Goal: Task Accomplishment & Management: Complete application form

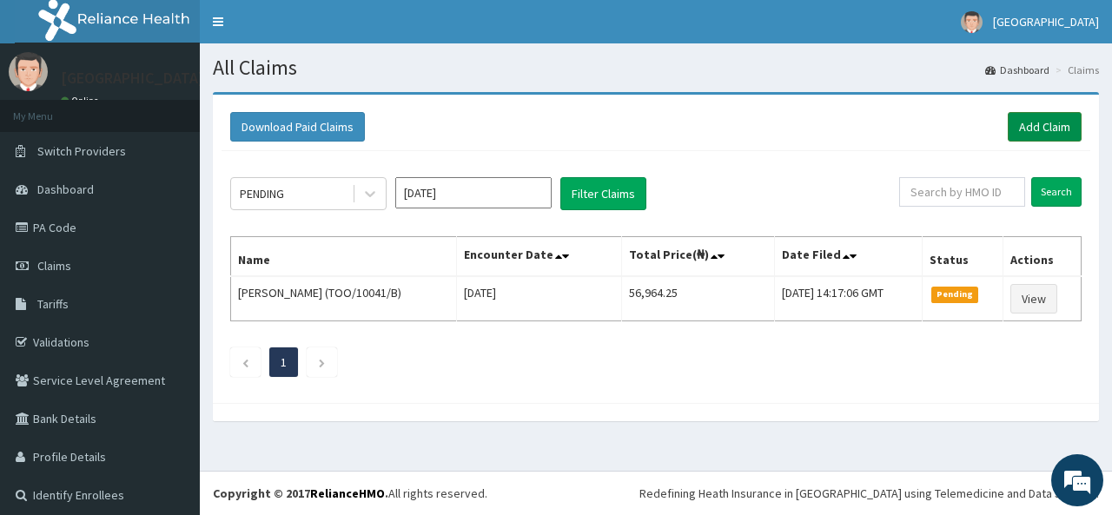
click at [1023, 135] on link "Add Claim" at bounding box center [1044, 127] width 74 height 30
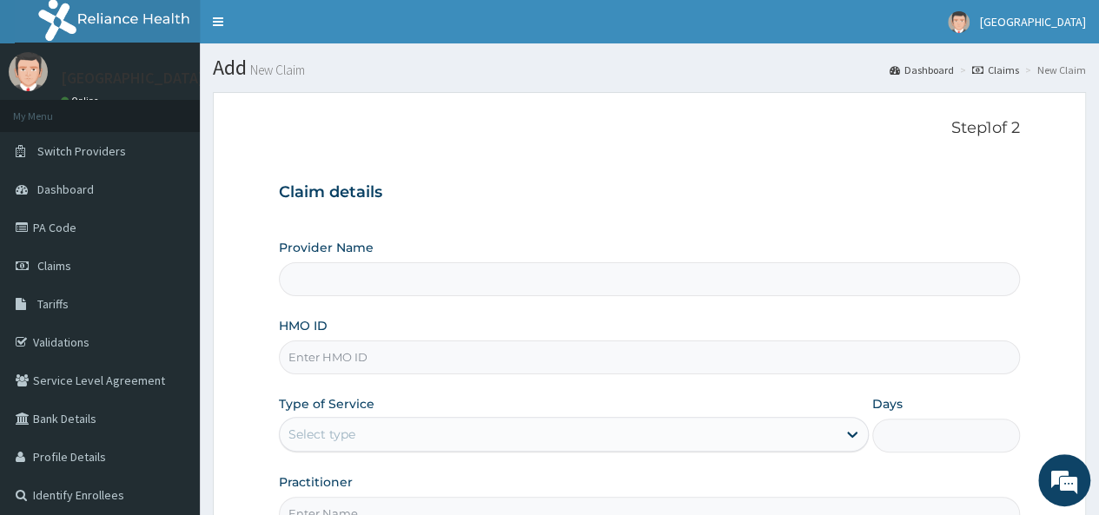
type input "[GEOGRAPHIC_DATA]"
click at [619, 359] on input "HMO ID" at bounding box center [649, 357] width 741 height 34
type input "pez/10059/a"
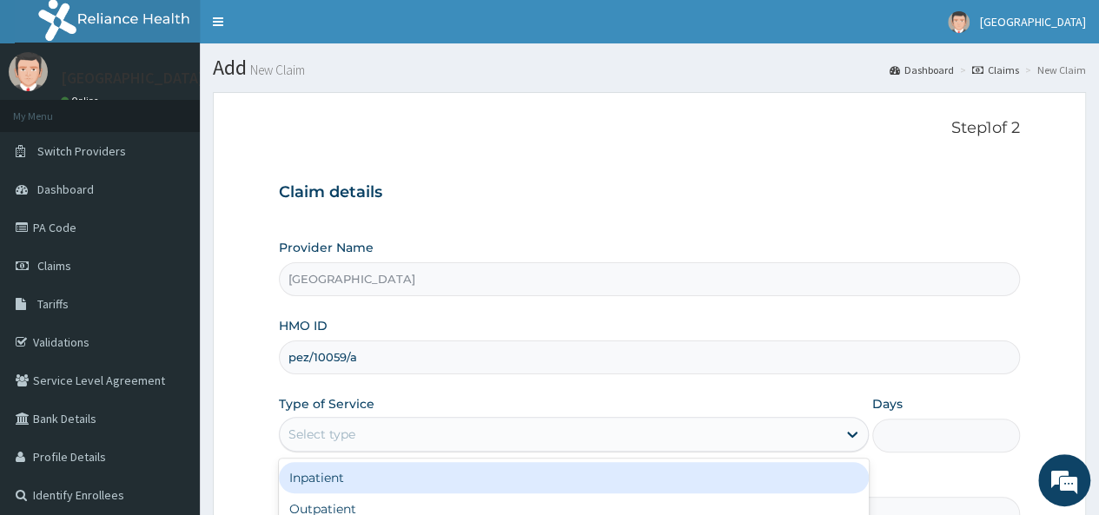
click at [636, 443] on div "Select type" at bounding box center [558, 434] width 557 height 28
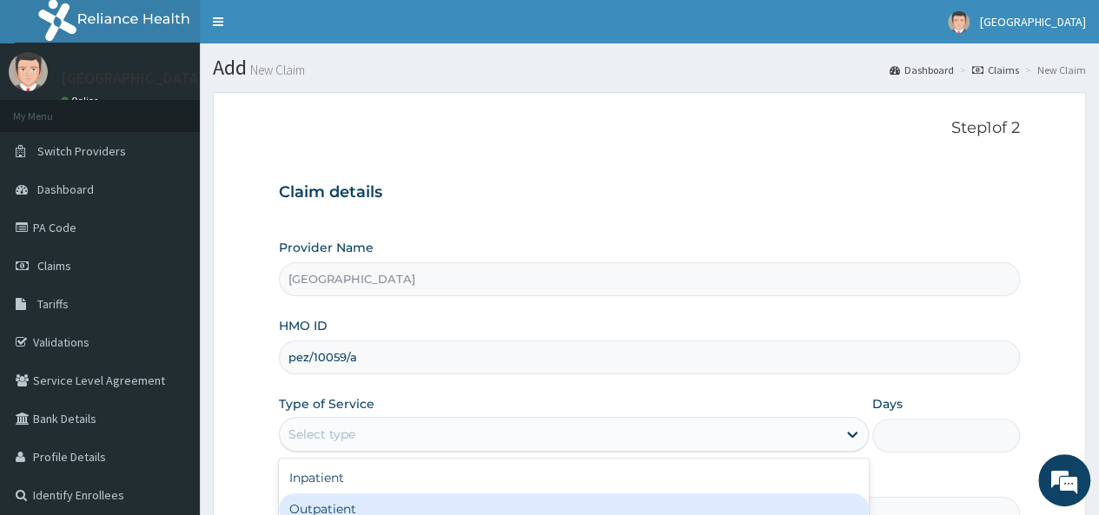
click at [564, 501] on div "Outpatient" at bounding box center [574, 508] width 590 height 31
type input "1"
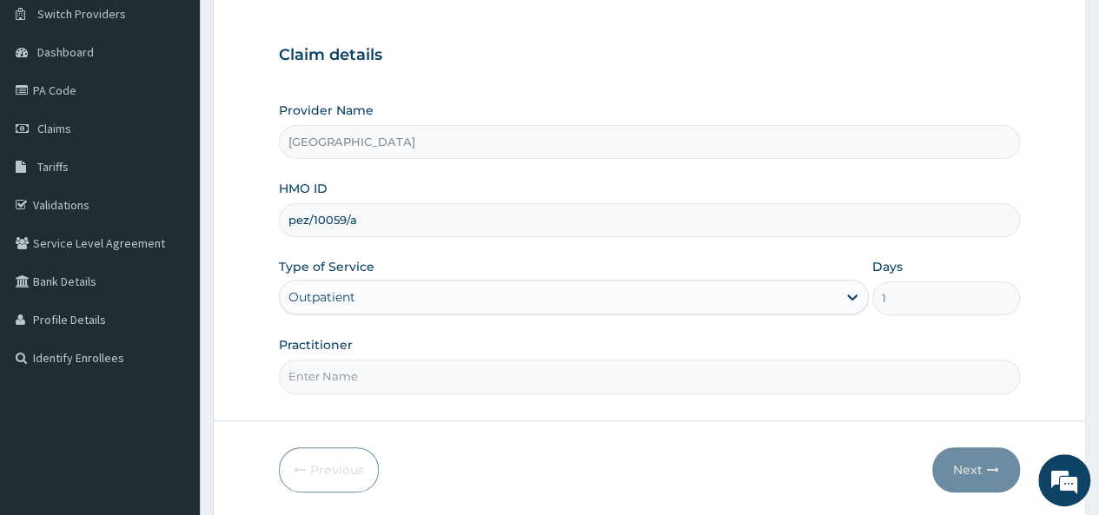
scroll to position [140, 0]
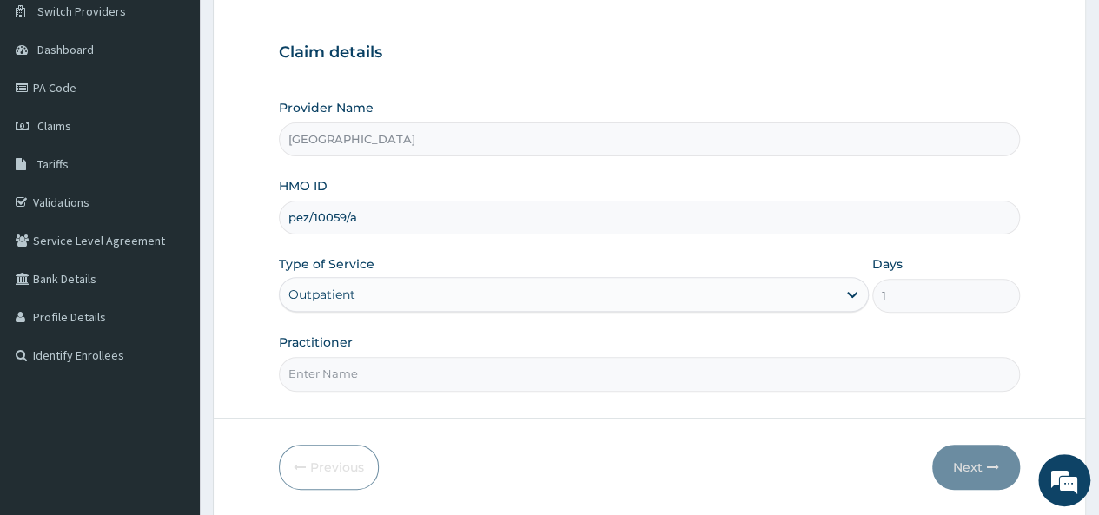
click at [427, 373] on input "Practitioner" at bounding box center [649, 374] width 741 height 34
type input "[PERSON_NAME]"
click at [993, 474] on button "Next" at bounding box center [976, 467] width 88 height 45
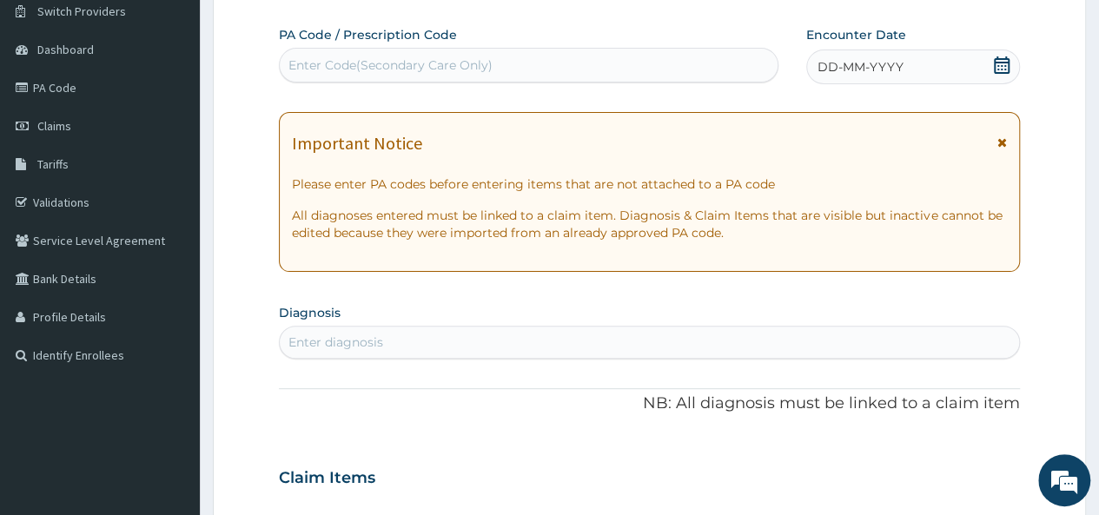
click at [525, 68] on div "Enter Code(Secondary Care Only)" at bounding box center [528, 65] width 497 height 28
click at [439, 346] on div "Enter diagnosis" at bounding box center [649, 342] width 739 height 28
type input "[MEDICAL_DATA]"
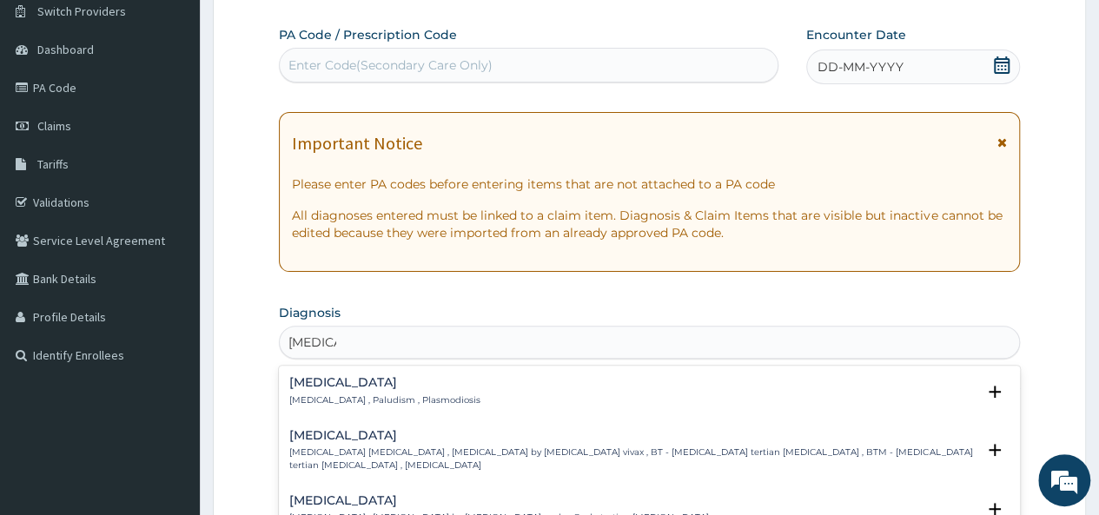
click at [406, 388] on div "[MEDICAL_DATA] [MEDICAL_DATA] , Paludism , Plasmodiosis" at bounding box center [384, 391] width 191 height 30
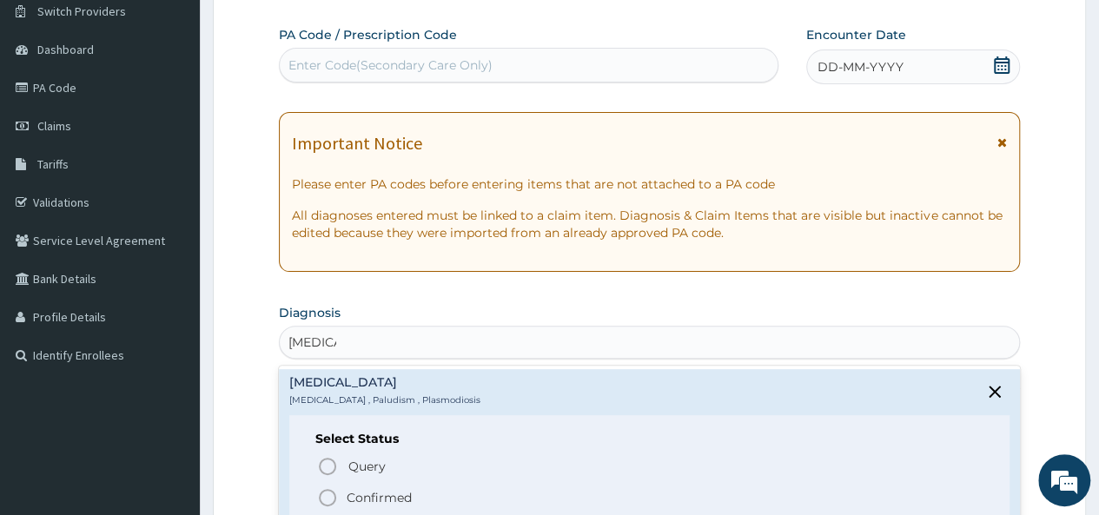
click at [370, 498] on p "Confirmed" at bounding box center [379, 497] width 65 height 17
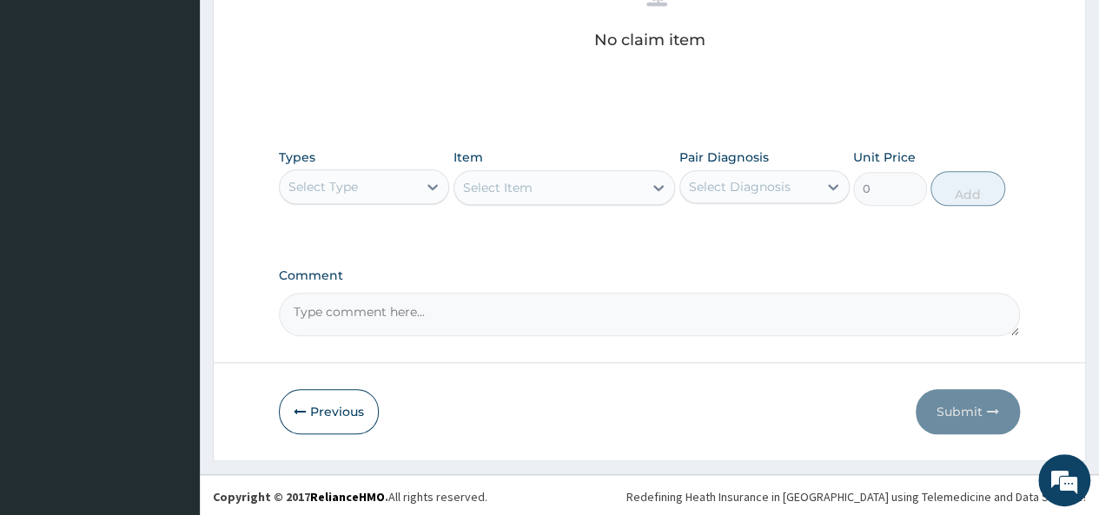
scroll to position [726, 0]
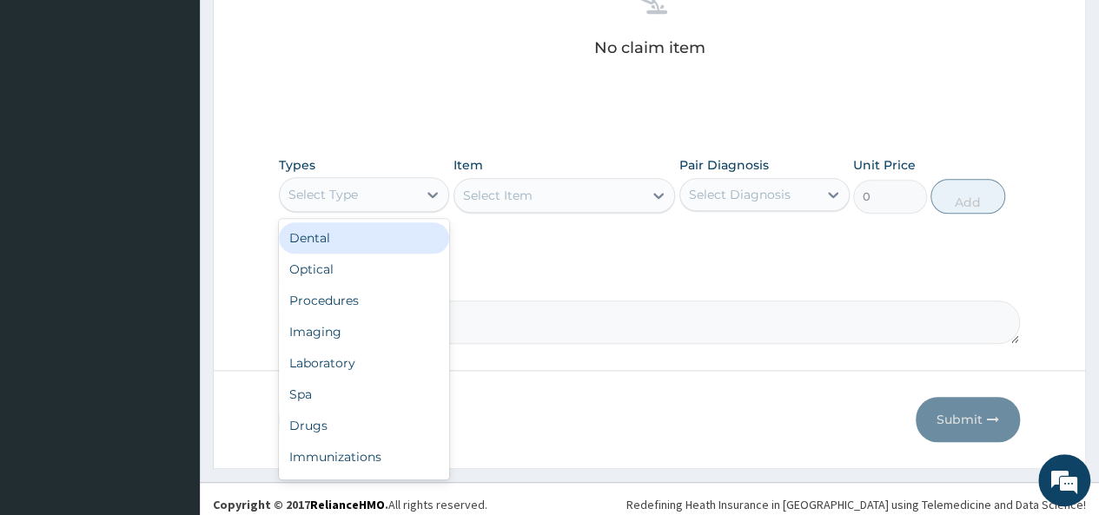
click at [356, 203] on div "Select Type" at bounding box center [348, 195] width 137 height 28
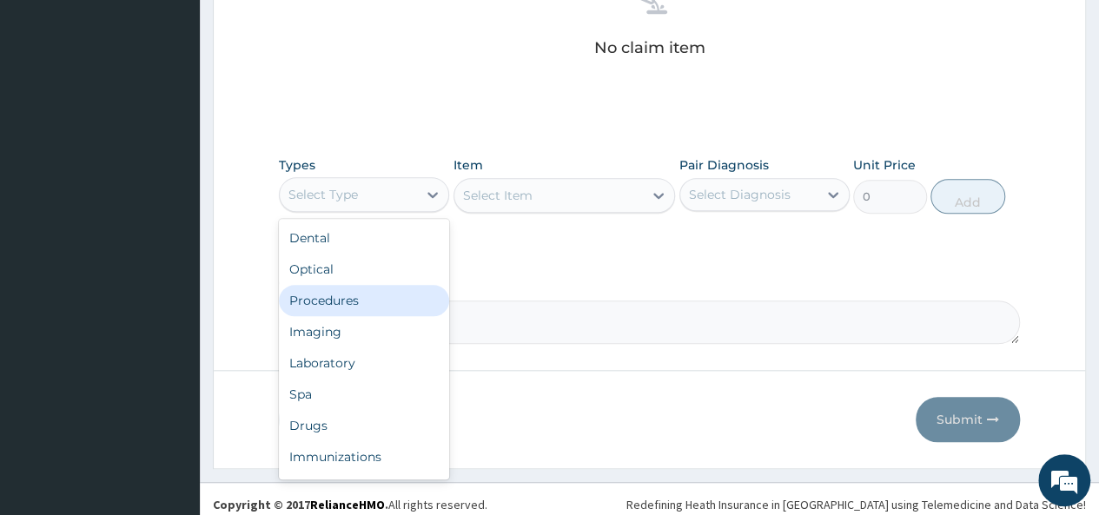
click at [351, 297] on div "Procedures" at bounding box center [364, 300] width 170 height 31
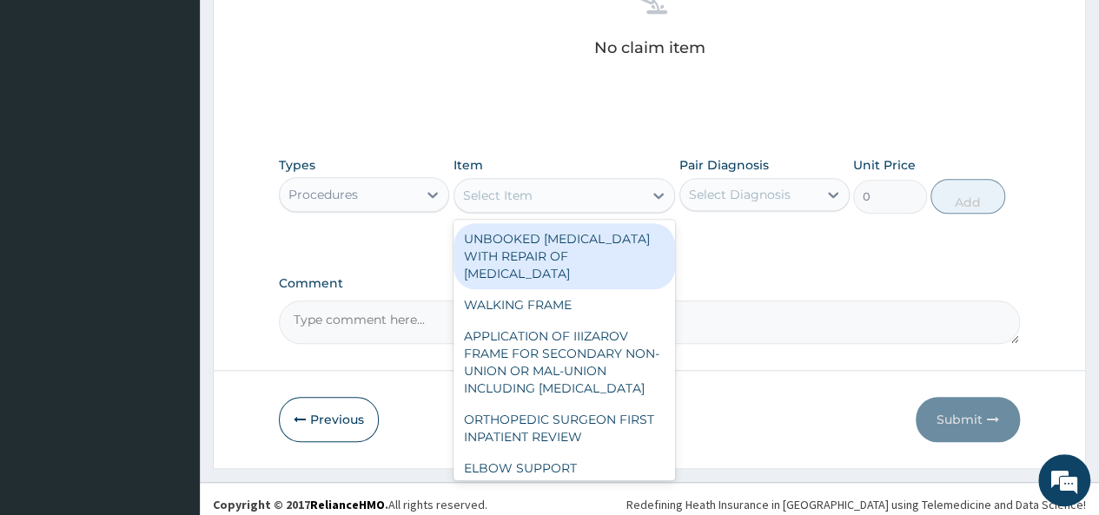
click at [554, 195] on div "Select Item" at bounding box center [548, 196] width 189 height 28
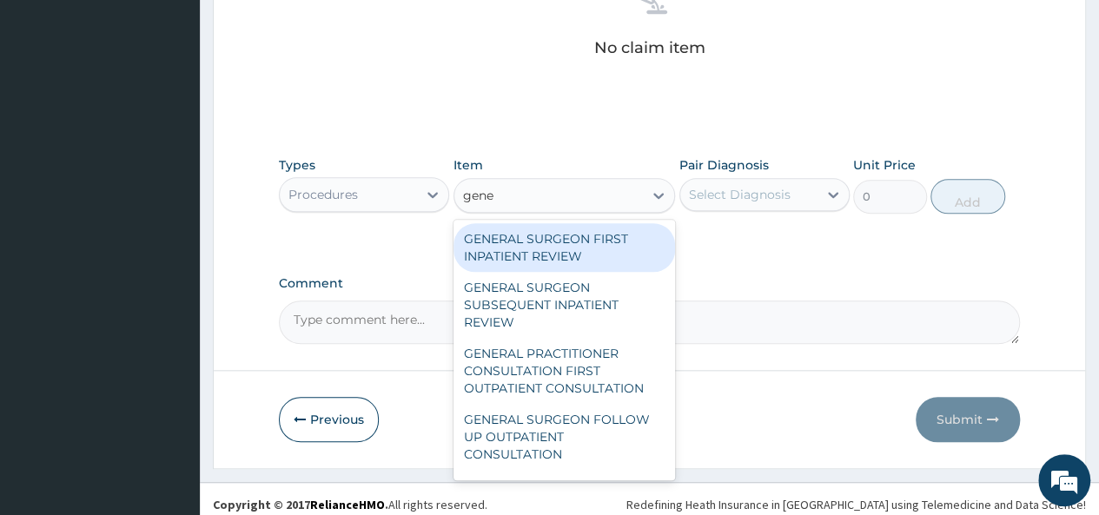
type input "gener"
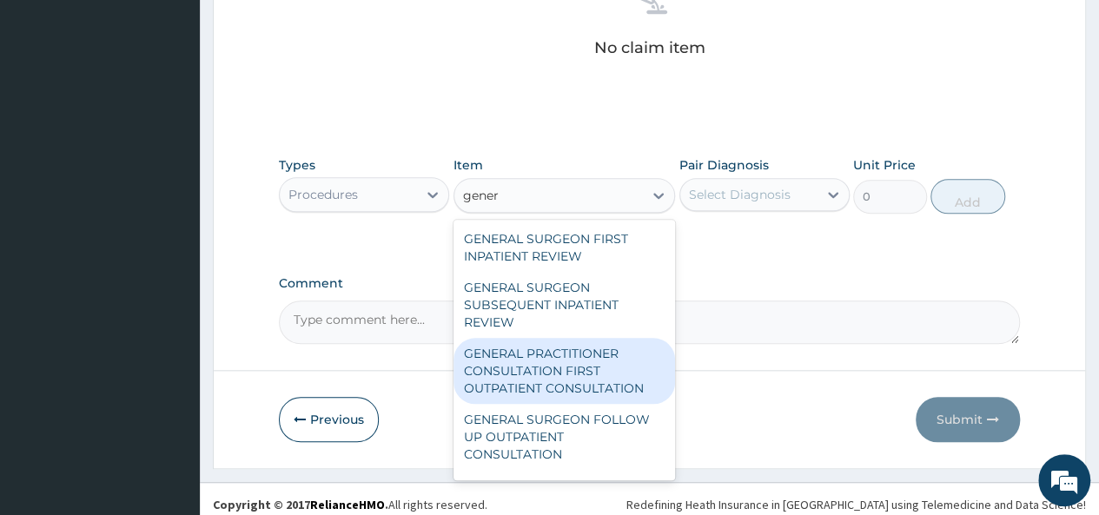
click at [578, 363] on div "GENERAL PRACTITIONER CONSULTATION FIRST OUTPATIENT CONSULTATION" at bounding box center [564, 371] width 222 height 66
type input "3547.5"
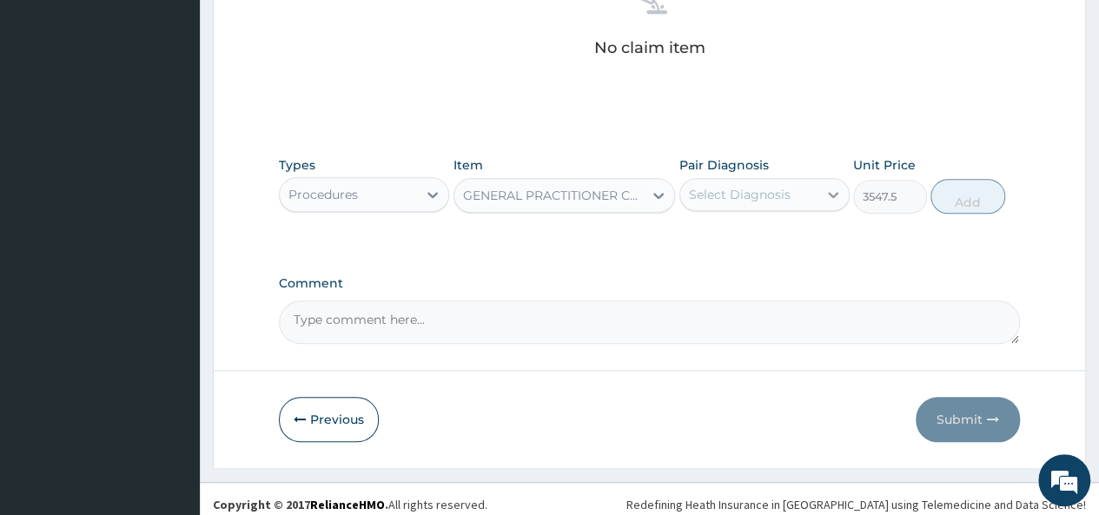
click at [820, 190] on div at bounding box center [832, 194] width 31 height 31
click at [762, 241] on div "[MEDICAL_DATA]" at bounding box center [764, 239] width 170 height 36
checkbox input "true"
click at [965, 199] on button "Add" at bounding box center [967, 196] width 74 height 35
type input "0"
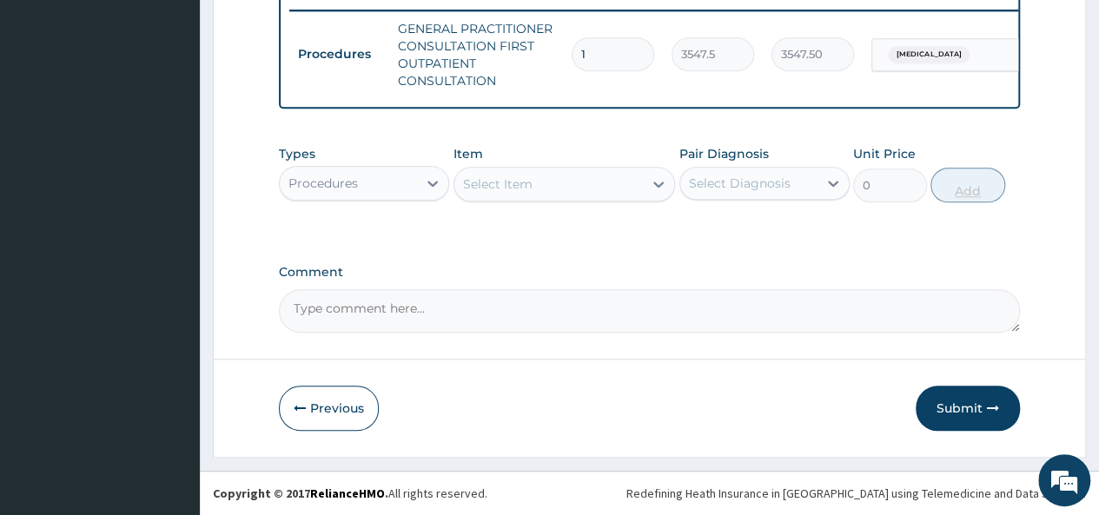
scroll to position [691, 0]
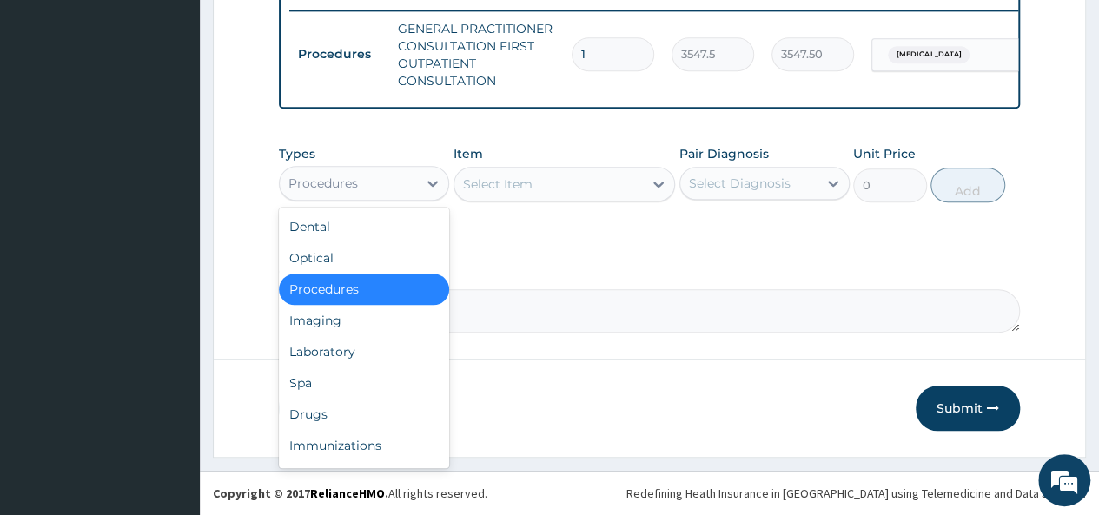
click at [415, 198] on div "Procedures" at bounding box center [364, 183] width 170 height 35
click at [340, 413] on div "Drugs" at bounding box center [364, 414] width 170 height 31
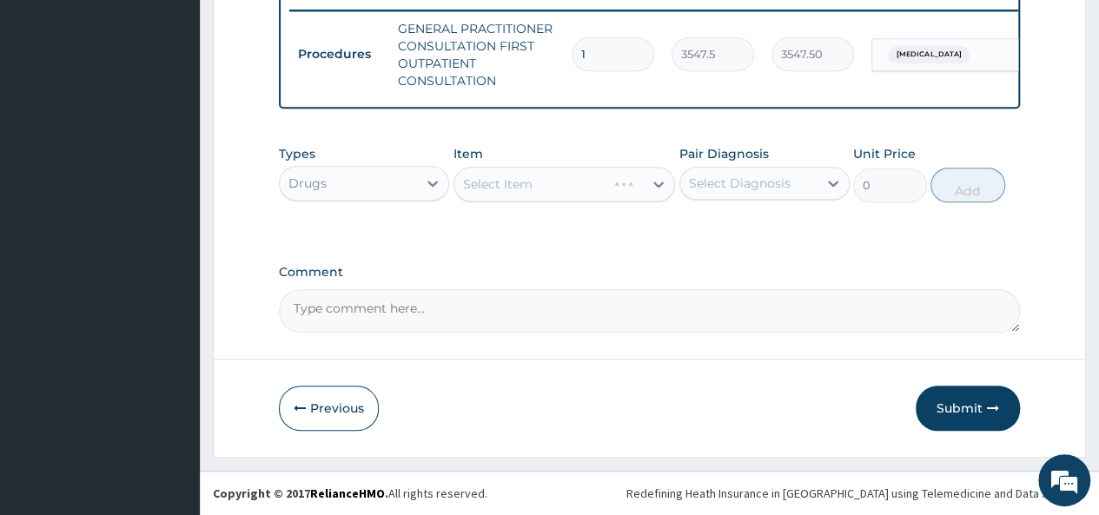
click at [624, 195] on div "Select Item" at bounding box center [564, 184] width 222 height 35
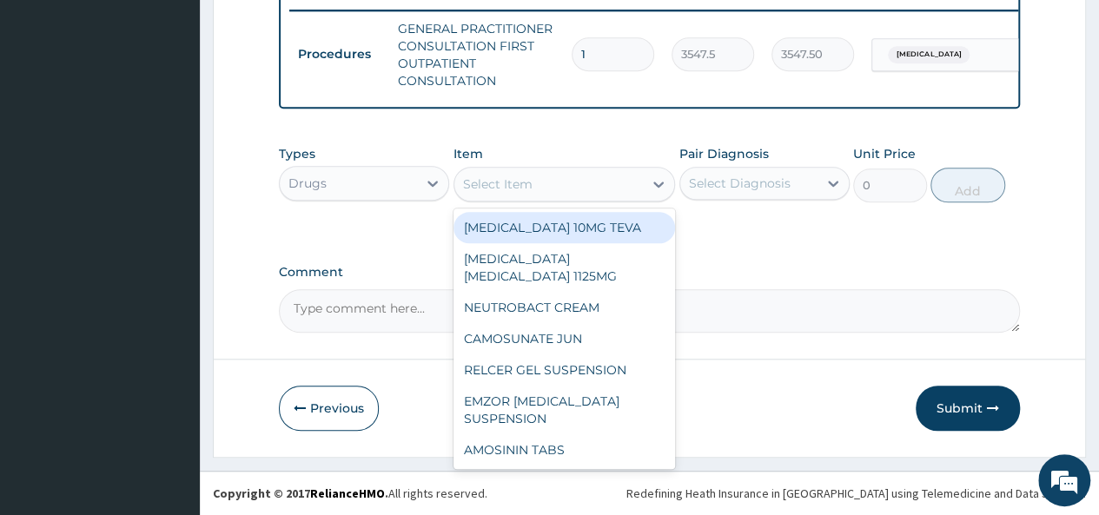
click at [624, 195] on div "Select Item" at bounding box center [548, 184] width 189 height 28
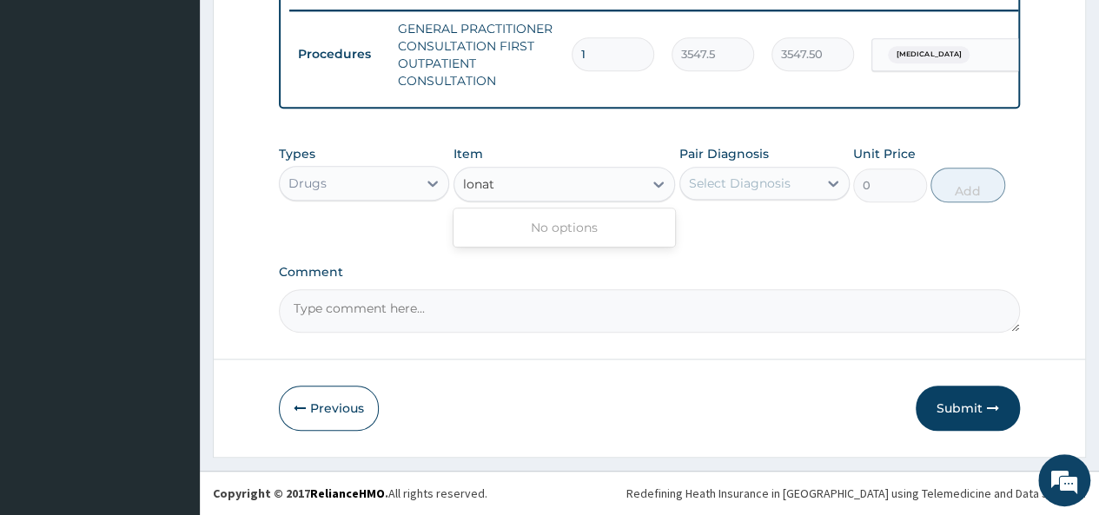
type input "[PERSON_NAME]"
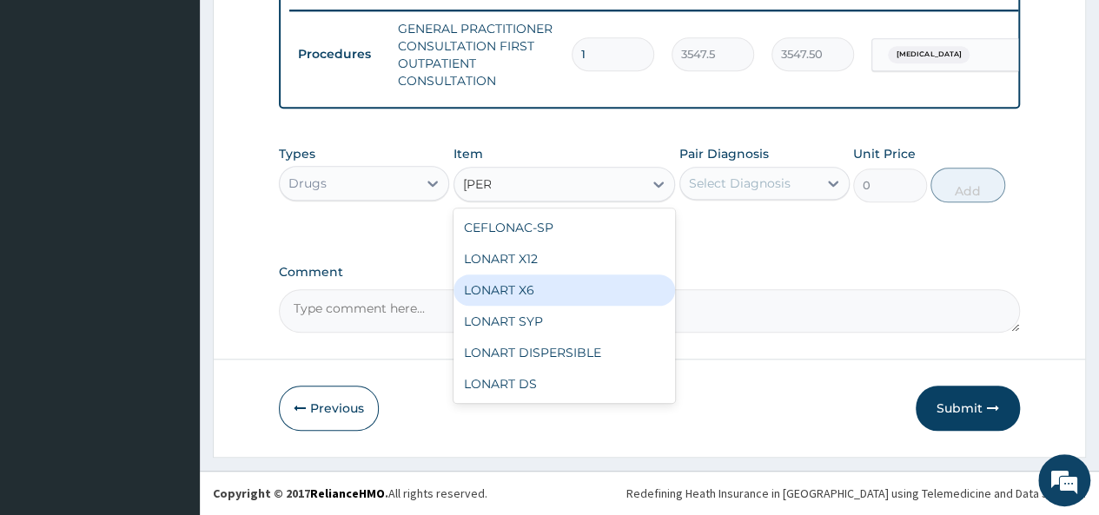
click at [515, 287] on div "LONART X6" at bounding box center [564, 289] width 222 height 31
type input "473"
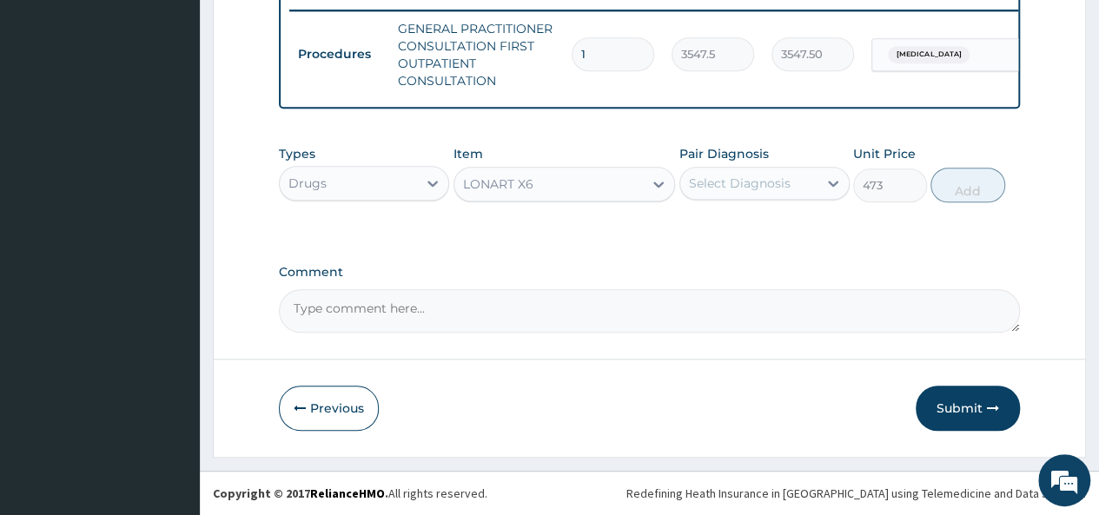
click at [816, 185] on div "Select Diagnosis" at bounding box center [748, 183] width 137 height 28
click at [761, 233] on div "[MEDICAL_DATA]" at bounding box center [764, 228] width 170 height 36
checkbox input "true"
click at [956, 191] on button "Add" at bounding box center [967, 185] width 74 height 35
type input "0"
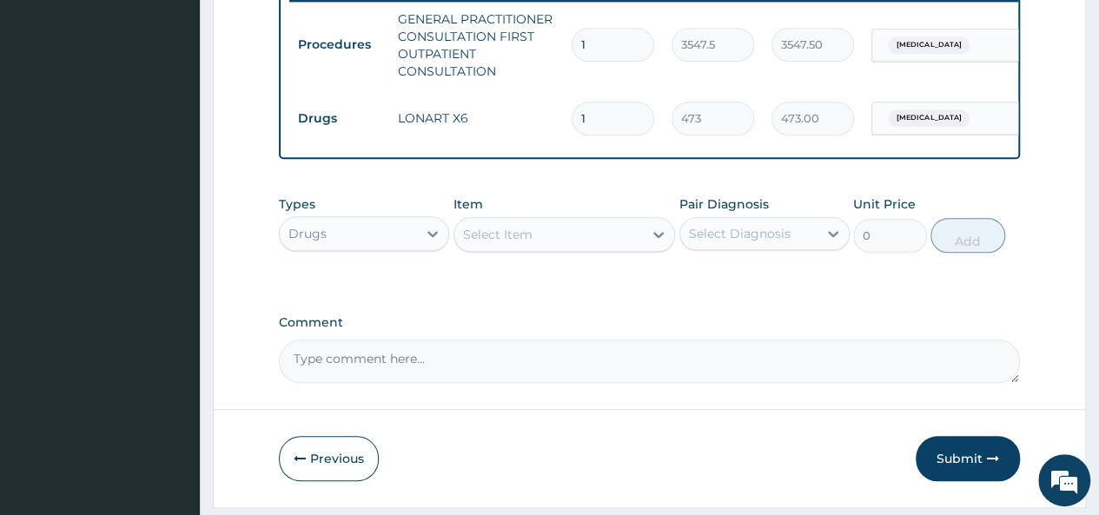
type input "0.00"
type input "6"
type input "2838.00"
type input "6"
click at [542, 248] on div "Select Item" at bounding box center [548, 235] width 189 height 28
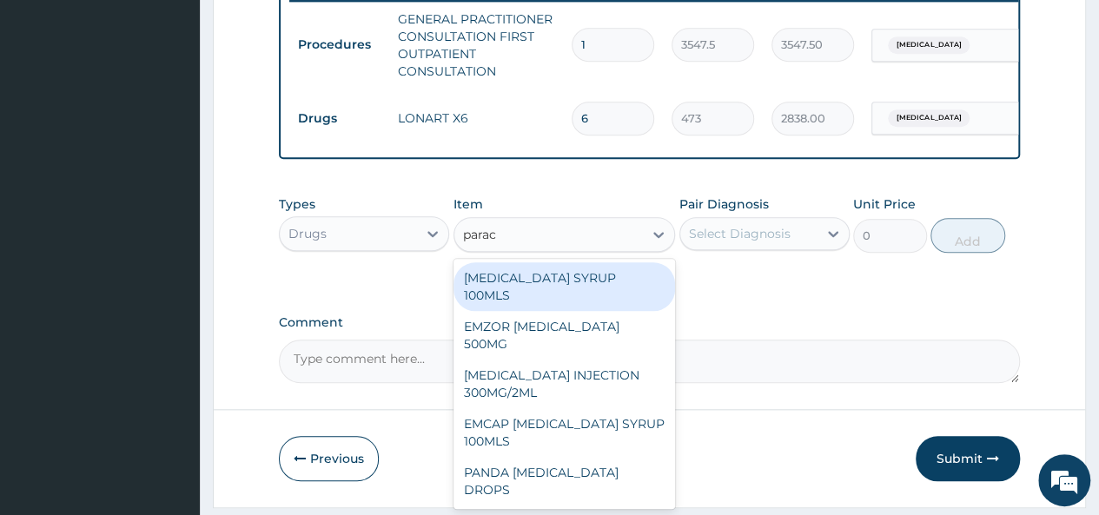
type input "parace"
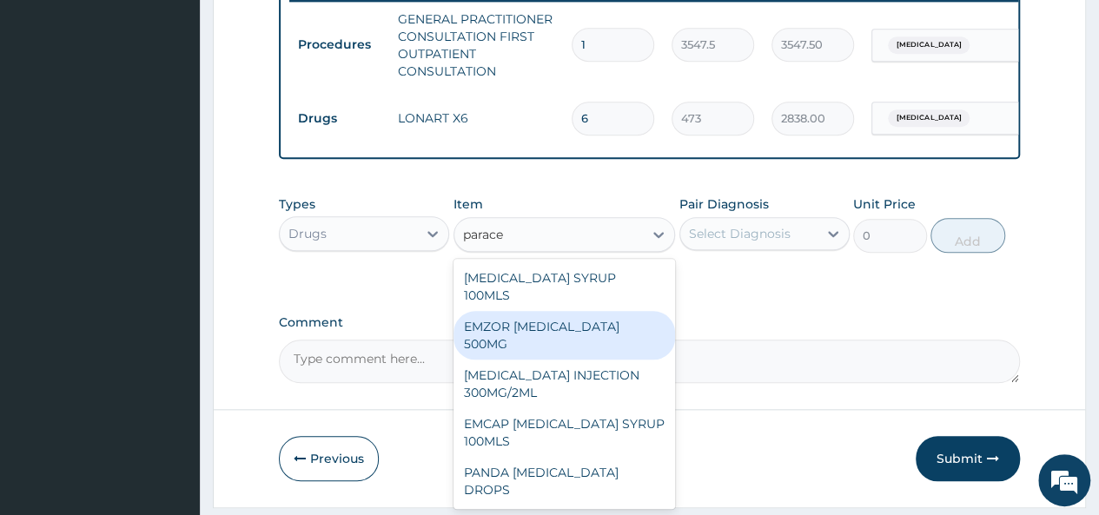
click at [649, 331] on div "EMZOR [MEDICAL_DATA] 500MG" at bounding box center [564, 335] width 222 height 49
type input "23.64999961853027"
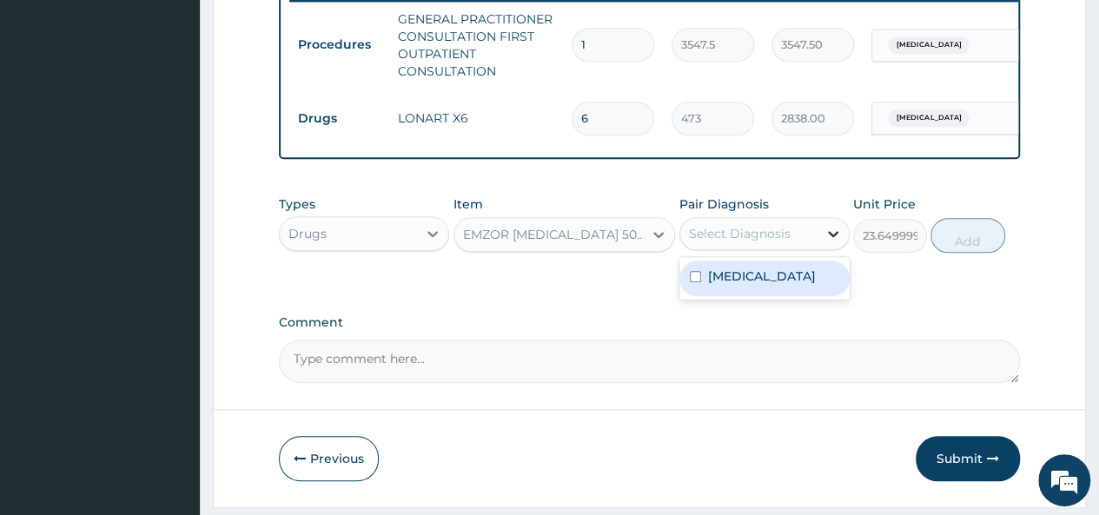
click at [827, 242] on icon at bounding box center [832, 233] width 17 height 17
click at [759, 284] on div "[MEDICAL_DATA]" at bounding box center [764, 279] width 170 height 36
checkbox input "true"
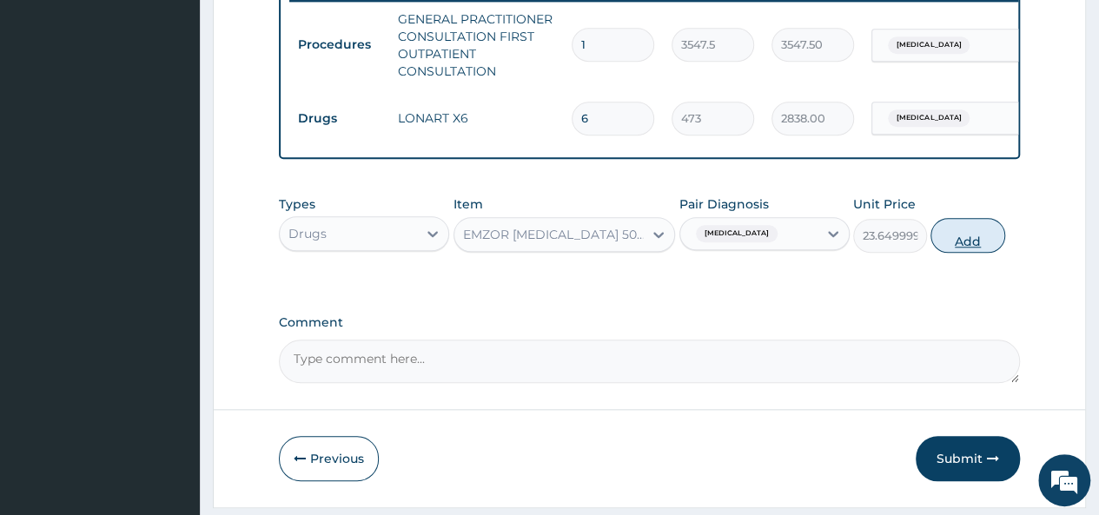
click at [959, 251] on button "Add" at bounding box center [967, 235] width 74 height 35
type input "0"
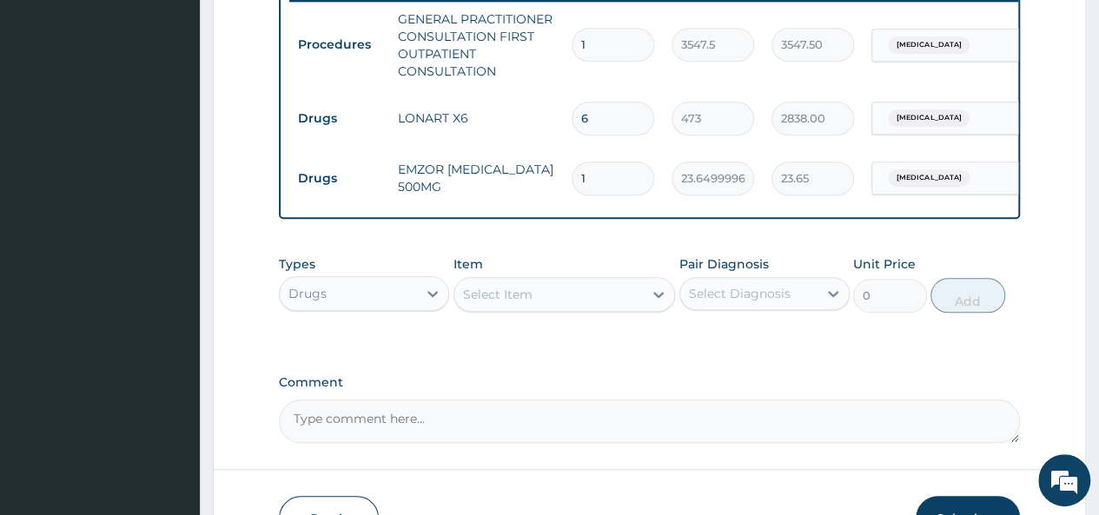
type input "18"
type input "425.70"
type input "18"
click at [964, 512] on button "Submit" at bounding box center [967, 518] width 104 height 45
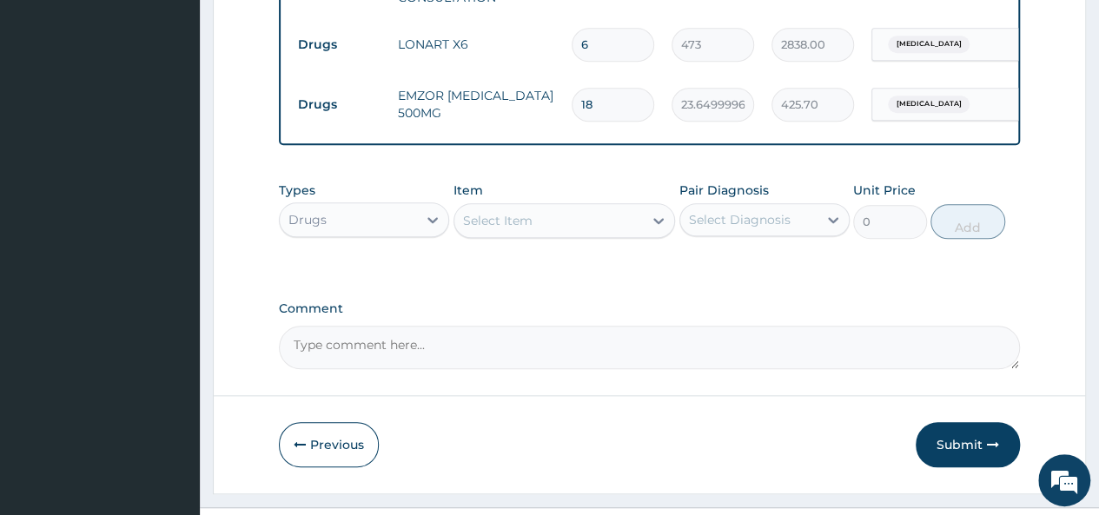
scroll to position [812, 0]
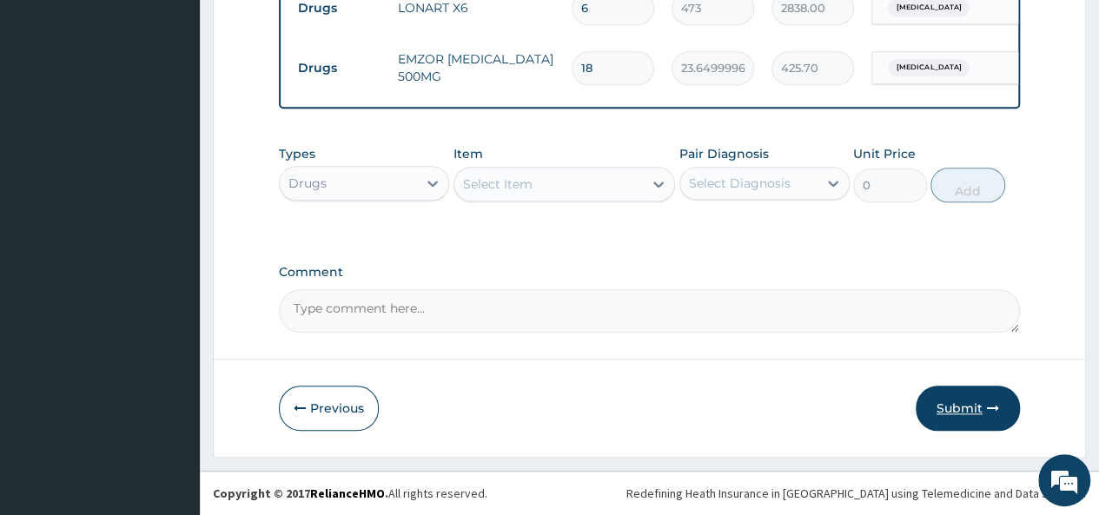
click at [955, 399] on button "Submit" at bounding box center [967, 408] width 104 height 45
click at [972, 406] on button "Submit" at bounding box center [967, 408] width 104 height 45
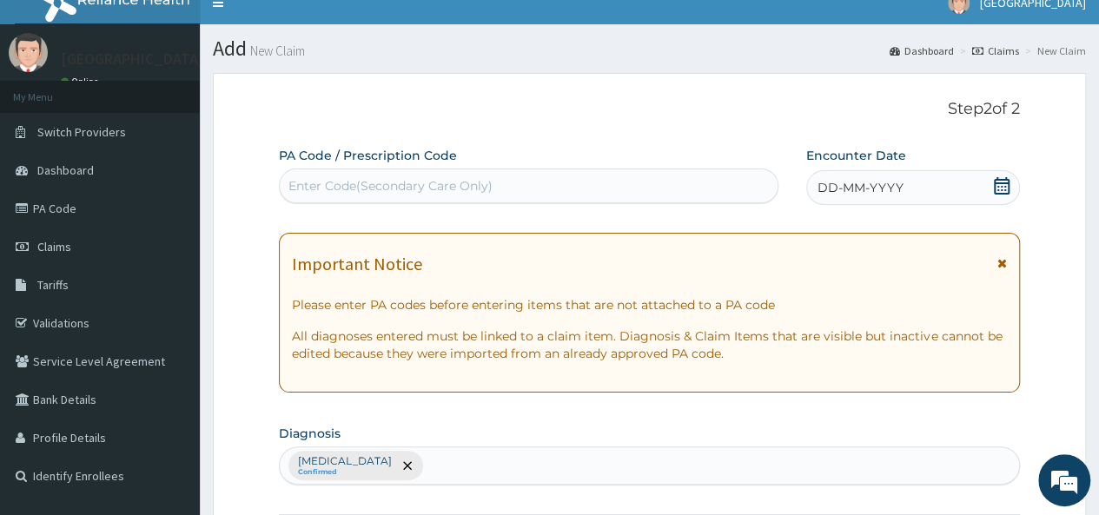
scroll to position [0, 0]
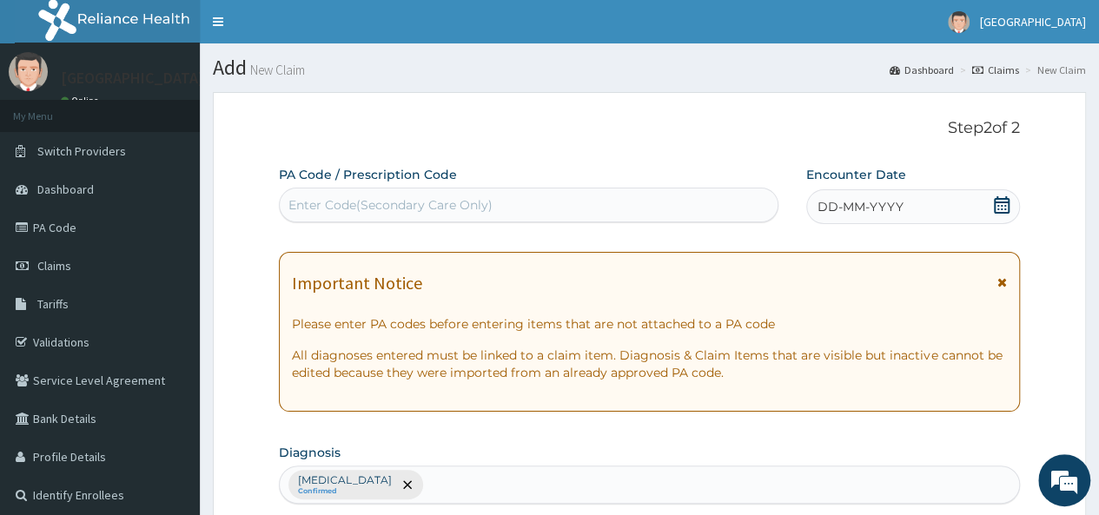
click at [999, 199] on icon at bounding box center [1001, 204] width 17 height 17
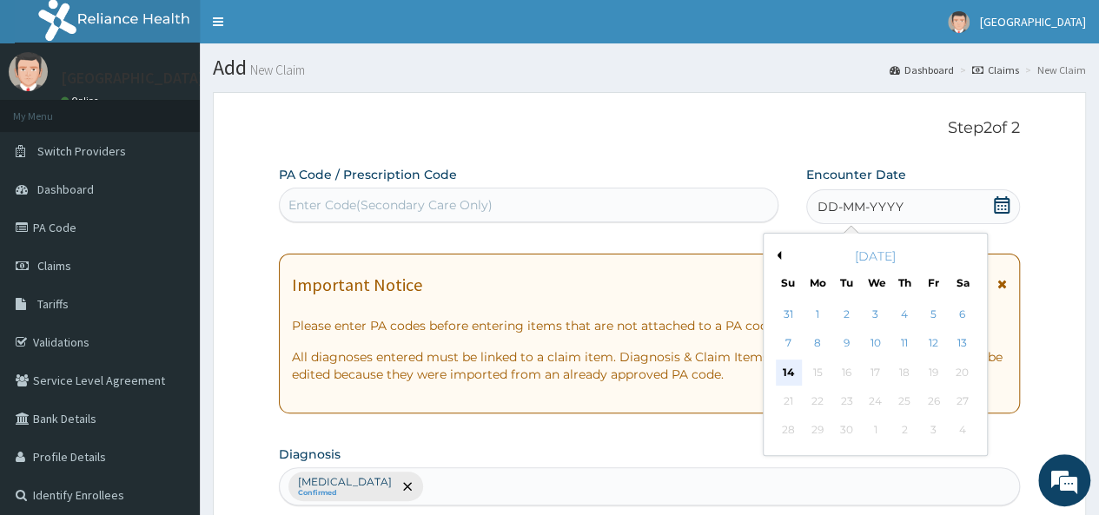
click at [789, 373] on div "14" at bounding box center [788, 373] width 26 height 26
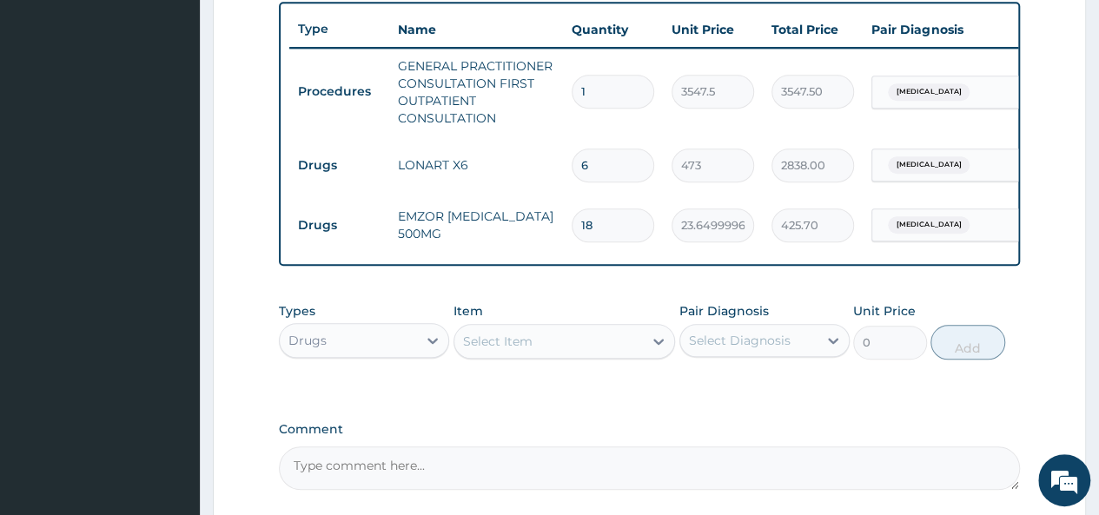
scroll to position [812, 0]
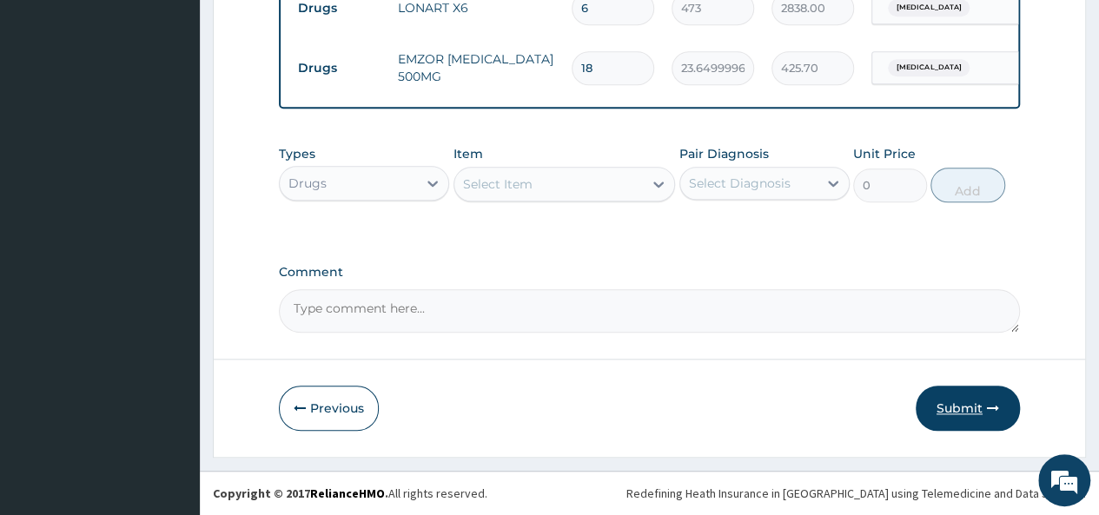
click at [934, 401] on button "Submit" at bounding box center [967, 408] width 104 height 45
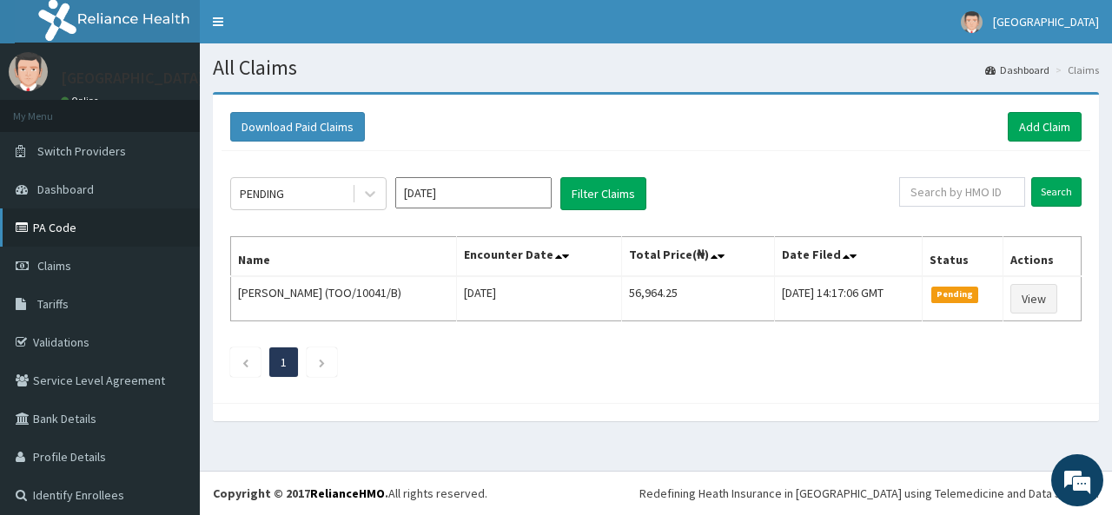
click at [56, 228] on link "PA Code" at bounding box center [100, 227] width 200 height 38
